Goal: Check status: Check status

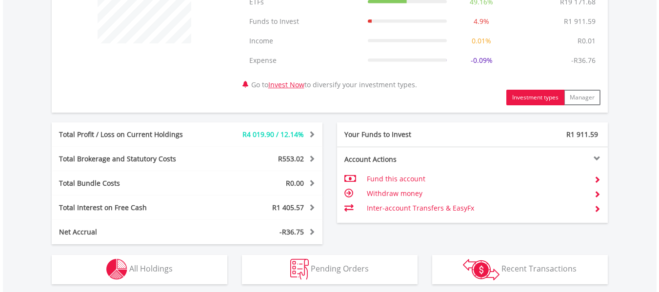
scroll to position [488, 0]
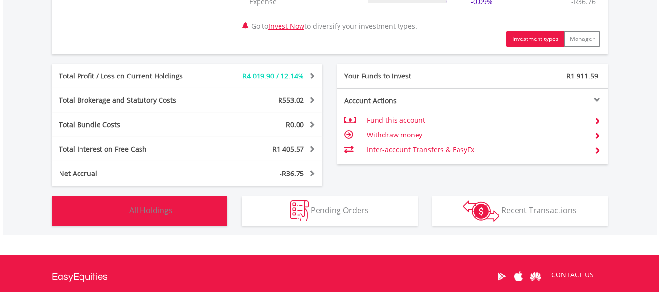
click at [117, 210] on img "button" at bounding box center [116, 210] width 21 height 21
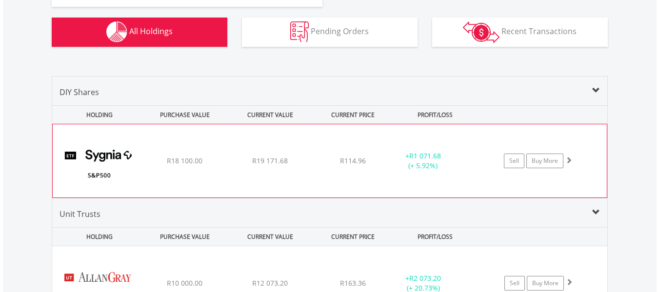
scroll to position [645, 0]
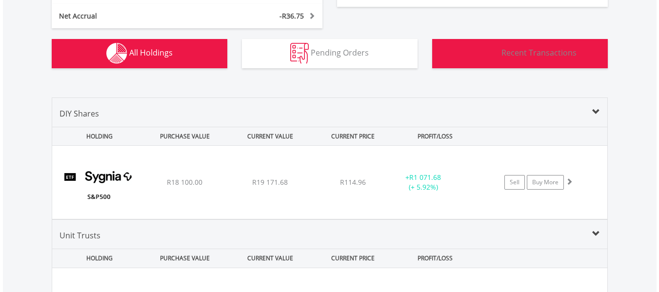
click at [524, 52] on span "Recent Transactions" at bounding box center [538, 52] width 75 height 11
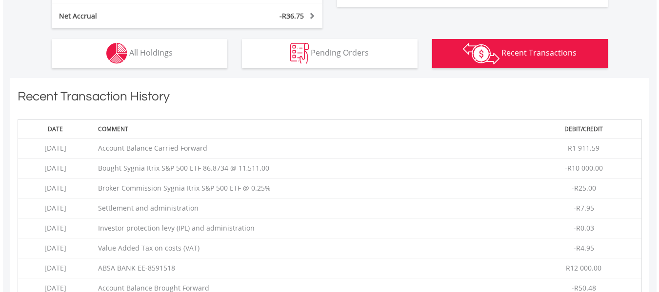
scroll to position [723, 0]
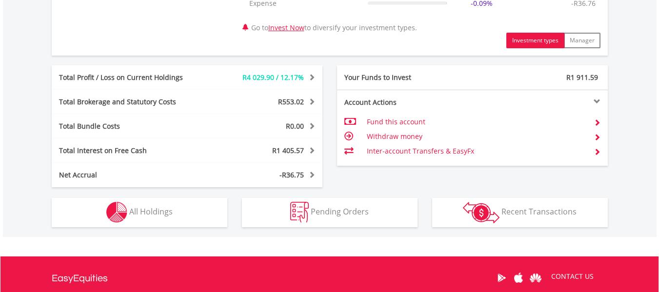
scroll to position [488, 0]
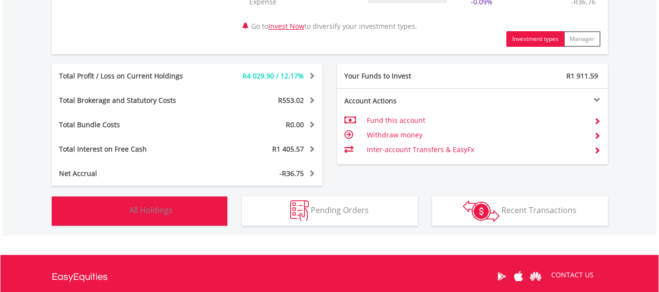
click at [132, 207] on span "All Holdings" at bounding box center [150, 210] width 43 height 11
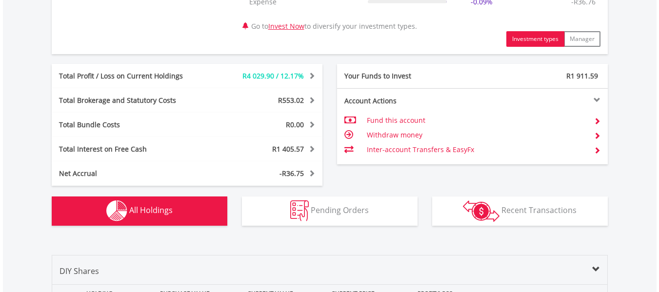
scroll to position [743, 0]
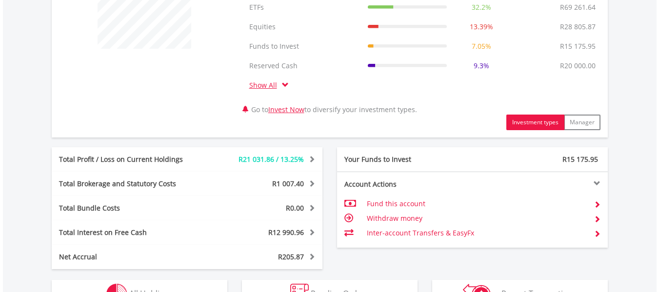
scroll to position [488, 0]
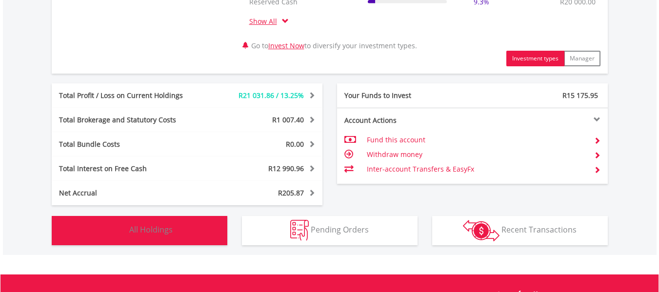
click at [138, 228] on span "All Holdings" at bounding box center [150, 229] width 43 height 11
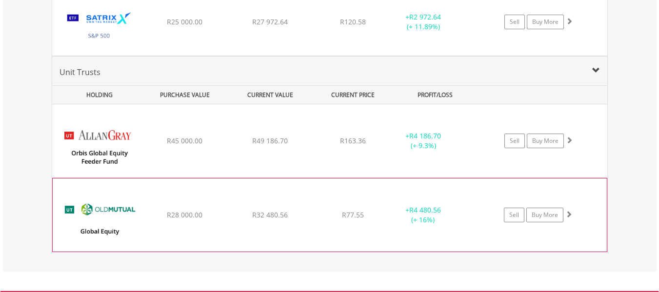
scroll to position [1006, 0]
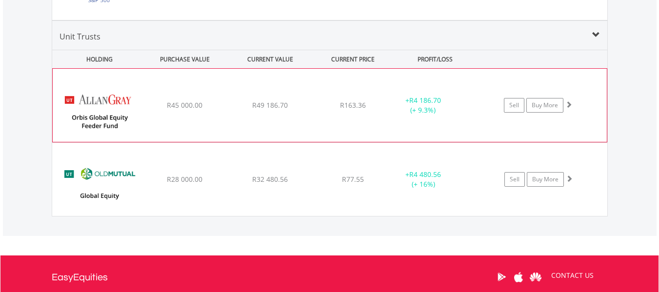
click at [106, 107] on img at bounding box center [100, 110] width 84 height 59
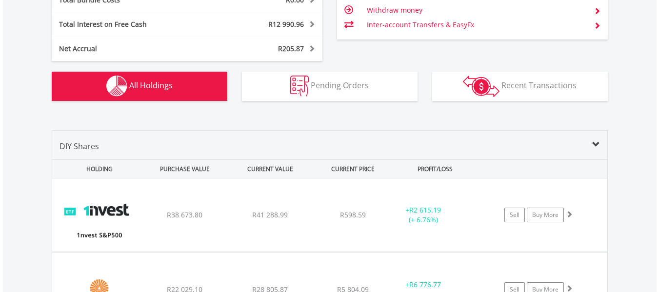
scroll to position [616, 0]
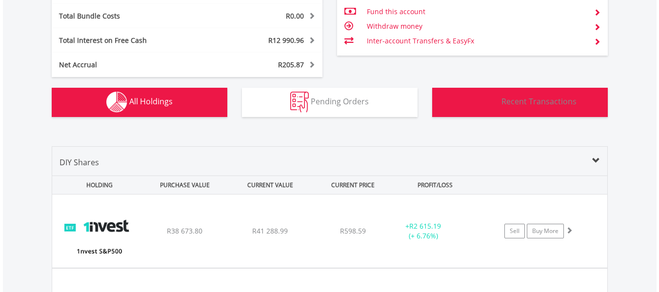
click at [519, 99] on span "Recent Transactions" at bounding box center [538, 101] width 75 height 11
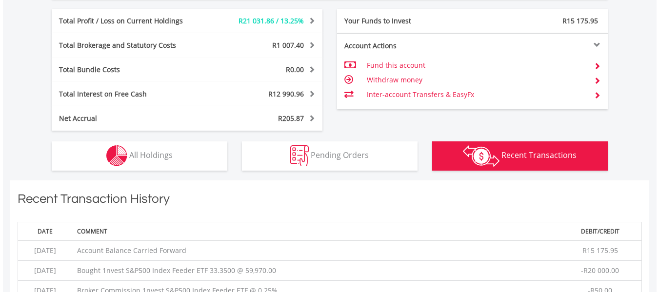
scroll to position [548, 0]
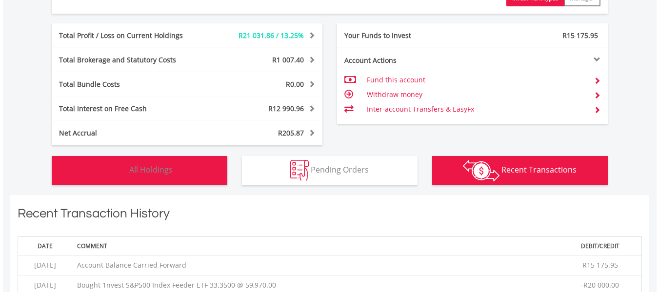
click at [119, 172] on img "button" at bounding box center [116, 170] width 21 height 21
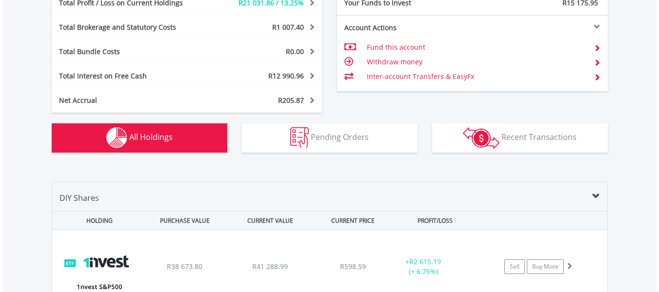
scroll to position [526, 0]
